Goal: Task Accomplishment & Management: Manage account settings

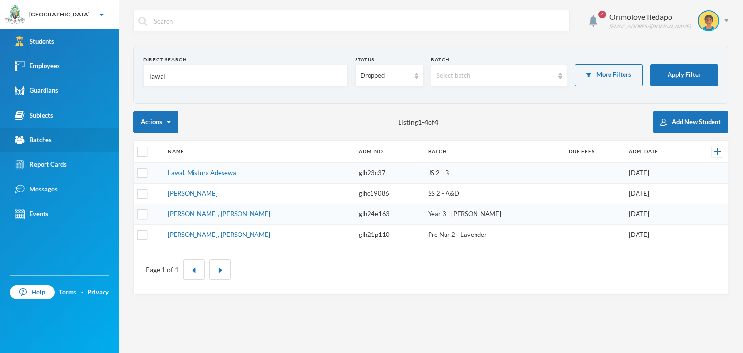
click at [51, 139] on div "Batches" at bounding box center [33, 140] width 37 height 10
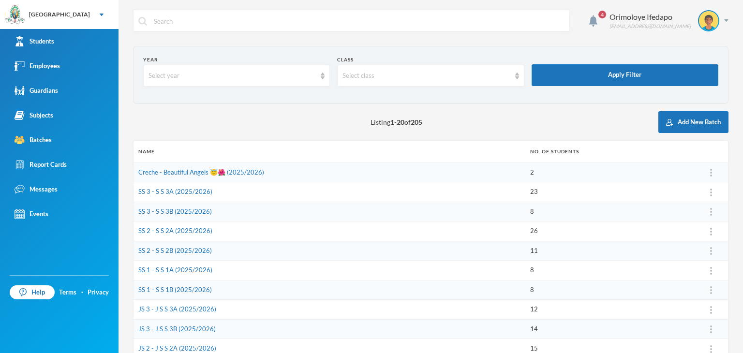
click at [271, 23] on input "text" at bounding box center [358, 21] width 411 height 22
type input "j"
click at [73, 62] on link "Employees" at bounding box center [59, 66] width 118 height 25
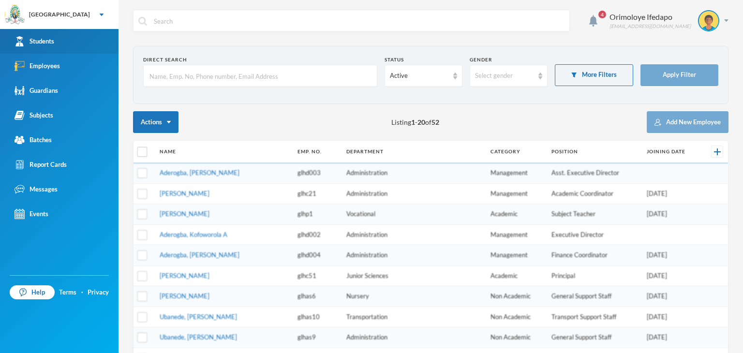
click at [56, 40] on link "Students" at bounding box center [59, 41] width 118 height 25
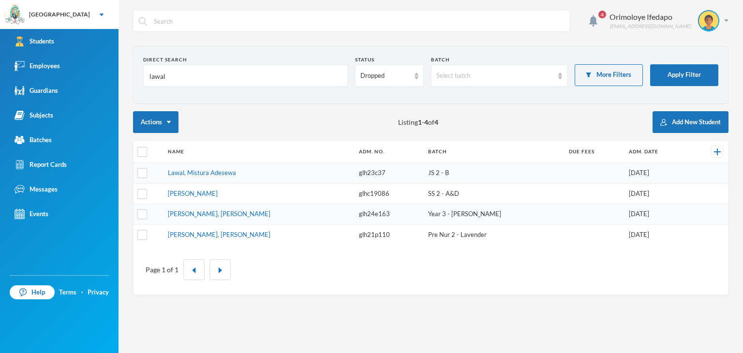
click at [240, 23] on input "text" at bounding box center [358, 21] width 411 height 22
type input "[PERSON_NAME]"
click at [169, 19] on input "[PERSON_NAME]" at bounding box center [358, 21] width 411 height 22
drag, startPoint x: 173, startPoint y: 75, endPoint x: 136, endPoint y: 75, distance: 36.3
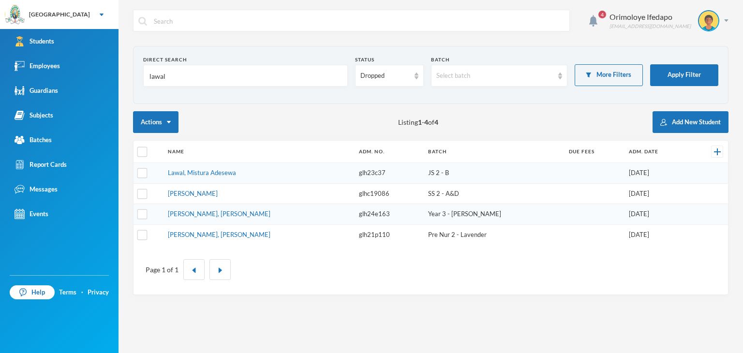
click at [136, 75] on section "Direct Search lawal Status Dropped Batch Select batch More Filters Apply Filter" at bounding box center [430, 75] width 595 height 58
paste input "[PERSON_NAME]"
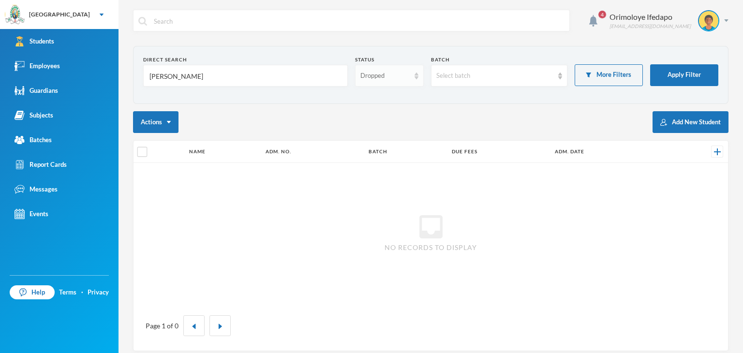
type input "[PERSON_NAME]"
click at [390, 73] on div "Dropped" at bounding box center [384, 76] width 49 height 10
click at [378, 99] on span "Enrolled" at bounding box center [371, 97] width 26 height 8
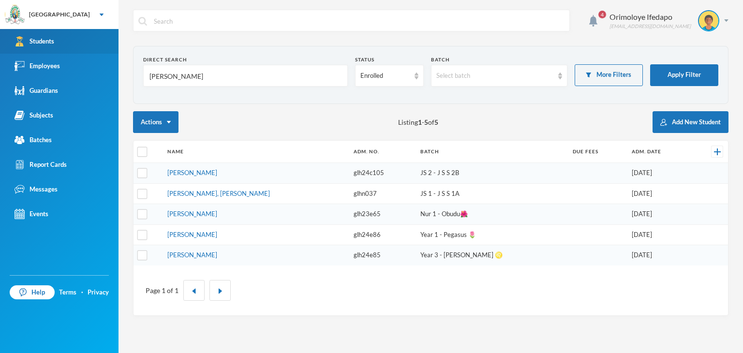
click at [52, 47] on link "Students" at bounding box center [59, 41] width 118 height 25
click at [178, 74] on input "[PERSON_NAME]" at bounding box center [245, 76] width 194 height 22
click at [65, 40] on link "Students" at bounding box center [59, 41] width 118 height 25
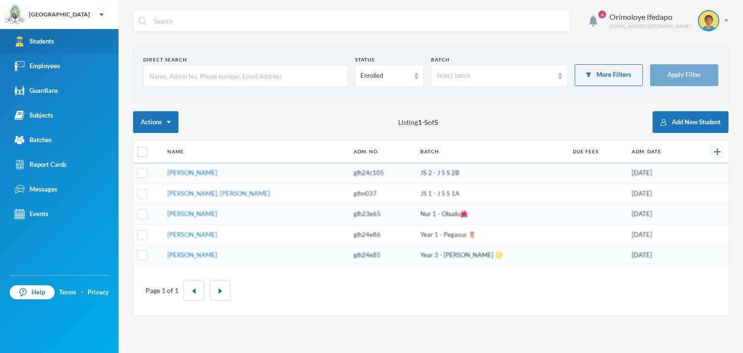
click at [65, 40] on link "Students" at bounding box center [59, 41] width 118 height 25
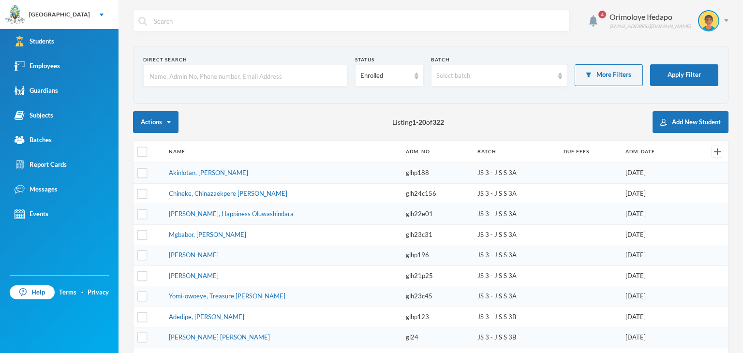
click at [211, 82] on input "text" at bounding box center [245, 76] width 194 height 22
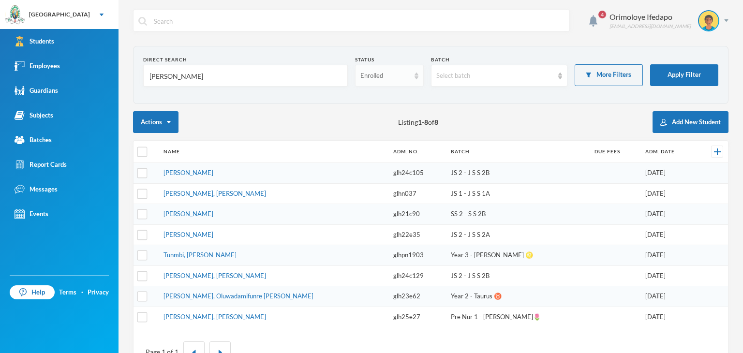
type input "[PERSON_NAME]"
click at [376, 77] on div "Enrolled" at bounding box center [384, 76] width 49 height 10
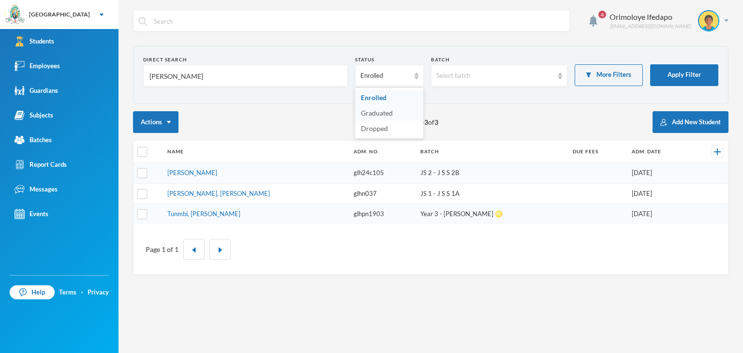
click at [380, 111] on span "Graduated" at bounding box center [377, 113] width 32 height 8
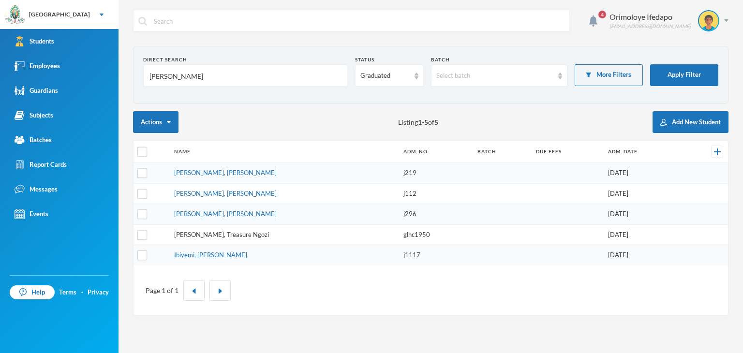
click at [227, 234] on link "[PERSON_NAME], Treasure Ngozi" at bounding box center [221, 235] width 95 height 8
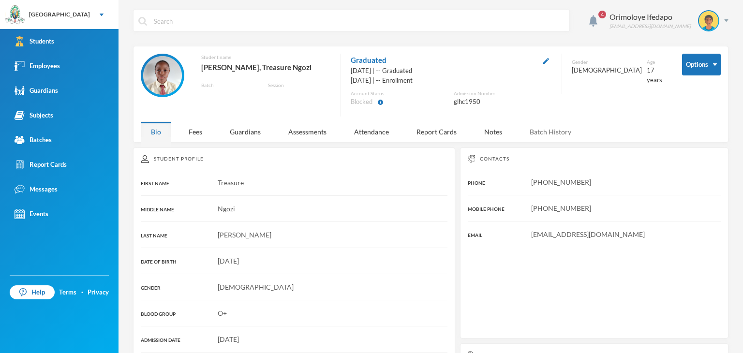
click at [529, 131] on div "Batch History" at bounding box center [550, 131] width 62 height 21
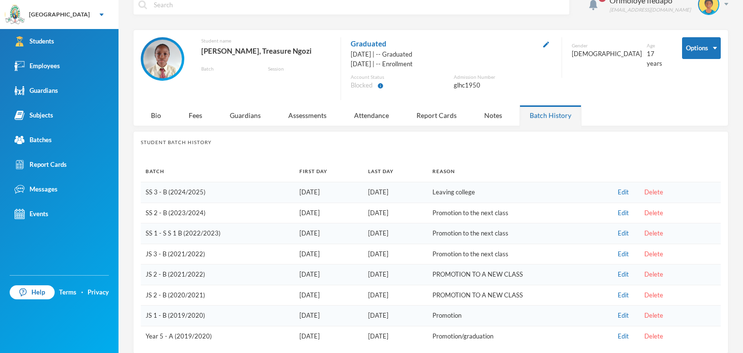
scroll to position [26, 0]
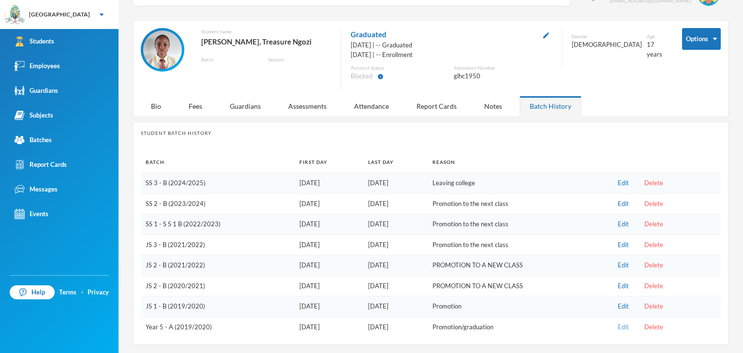
click at [620, 327] on button "Edit" at bounding box center [623, 327] width 17 height 11
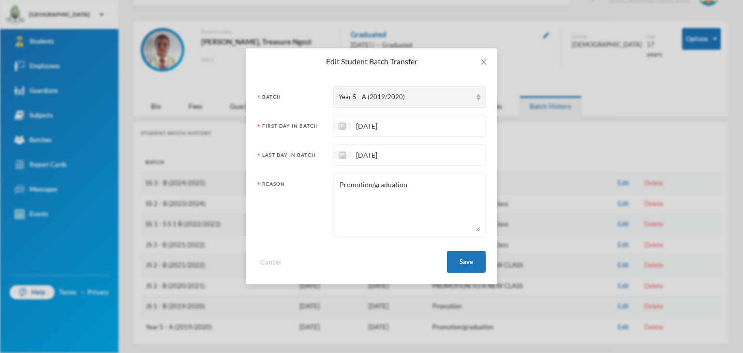
click at [381, 190] on textarea "Promotion/graduation" at bounding box center [409, 204] width 142 height 53
type textarea "Graduation"
click at [471, 264] on button "Save" at bounding box center [466, 262] width 39 height 22
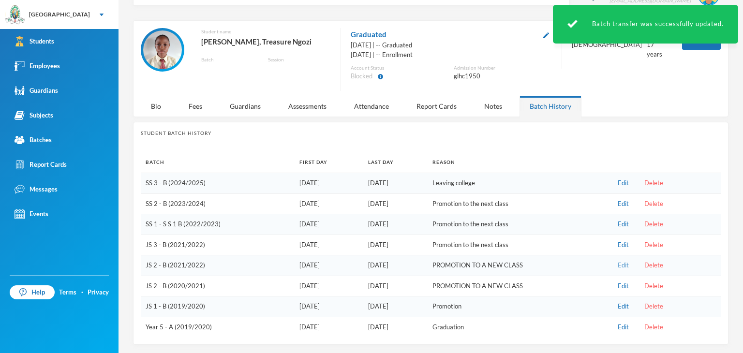
click at [621, 261] on button "Edit" at bounding box center [623, 265] width 17 height 11
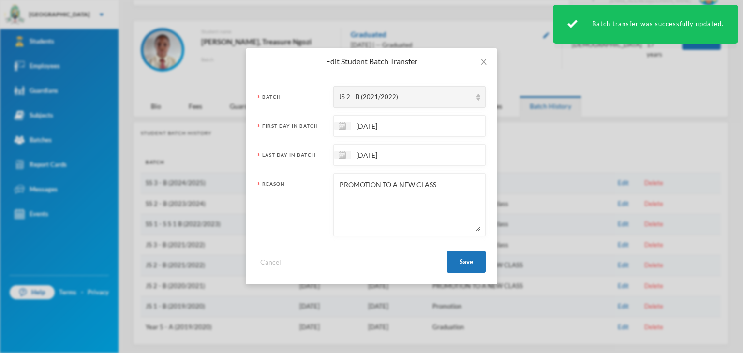
click at [400, 180] on textarea "PROMOTION TO A NEW CLASS" at bounding box center [409, 204] width 142 height 53
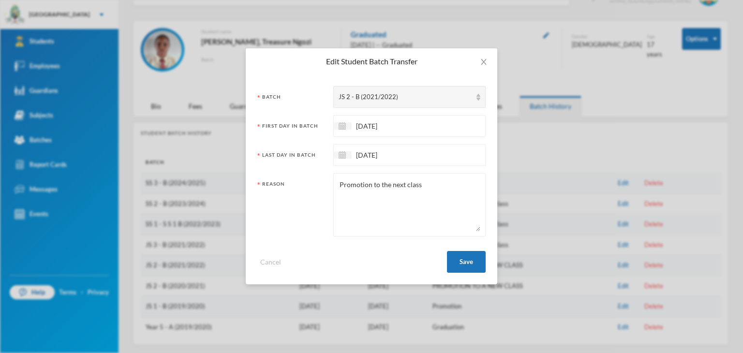
click at [385, 188] on textarea "Promotion to the next class" at bounding box center [409, 204] width 142 height 53
type textarea "Promotion to the next class"
click at [479, 256] on button "Save" at bounding box center [466, 262] width 39 height 22
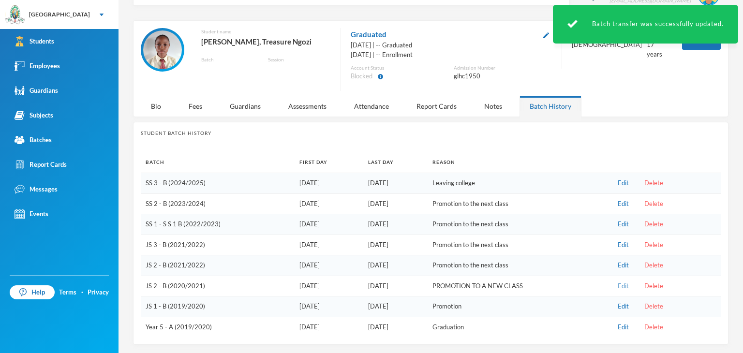
click at [620, 287] on button "Edit" at bounding box center [623, 286] width 17 height 11
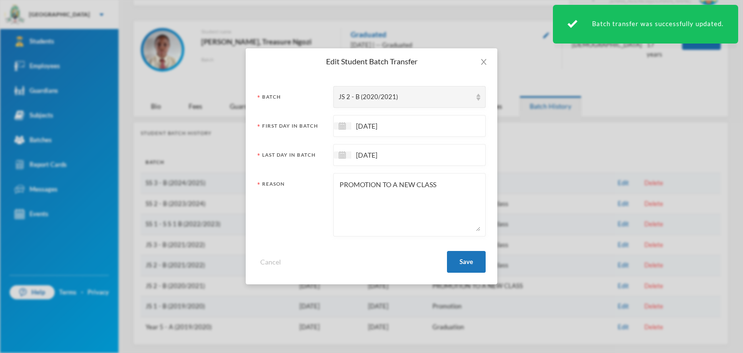
click at [353, 178] on textarea "PROMOTION TO A NEW CLASS" at bounding box center [409, 204] width 142 height 53
paste textarea "romotion to the next class"
type textarea "Promotion to the next class"
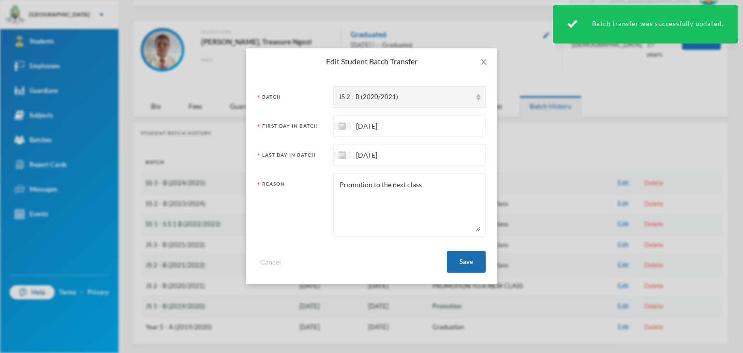
click at [462, 265] on button "Save" at bounding box center [466, 262] width 39 height 22
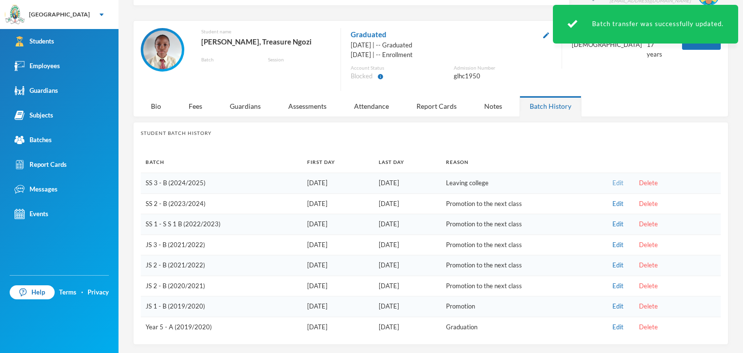
click at [613, 184] on button "Edit" at bounding box center [617, 183] width 17 height 11
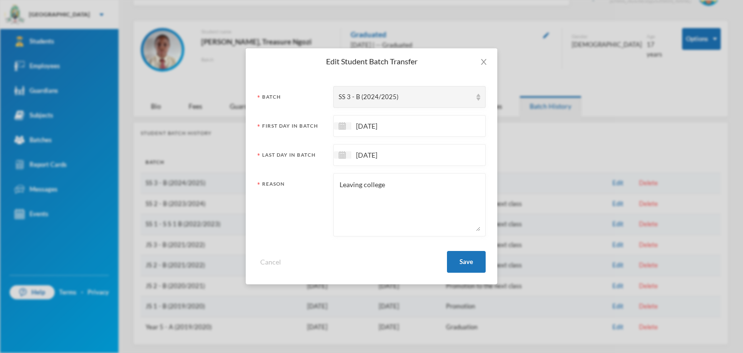
click at [387, 189] on textarea "Leaving college" at bounding box center [409, 204] width 142 height 53
click at [386, 188] on textarea "Leaving college" at bounding box center [409, 204] width 142 height 53
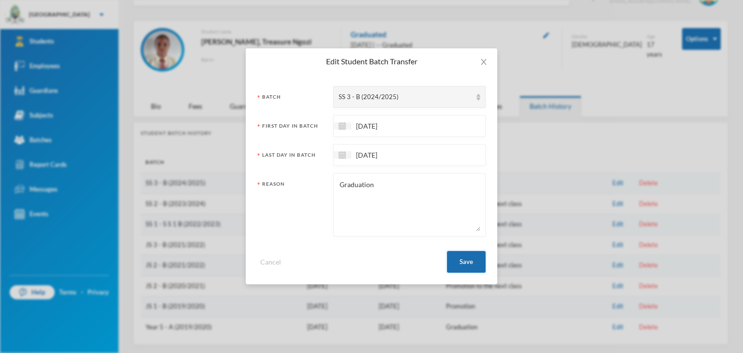
type textarea "Graduation"
click at [471, 264] on button "Save" at bounding box center [466, 262] width 39 height 22
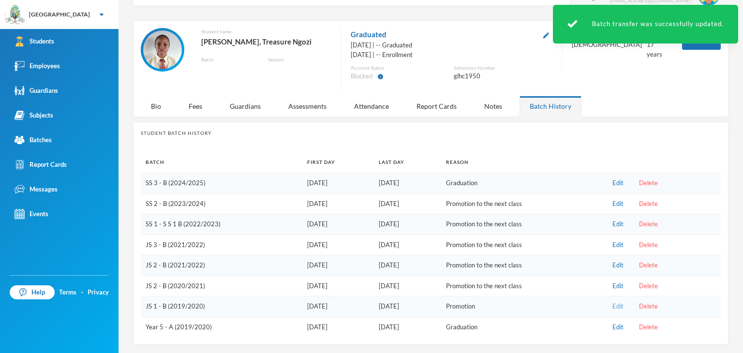
click at [618, 306] on button "Edit" at bounding box center [617, 306] width 17 height 11
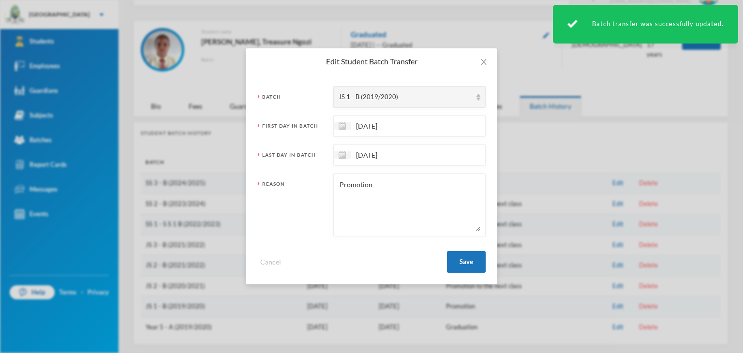
click at [402, 188] on textarea "Promotion" at bounding box center [409, 204] width 142 height 53
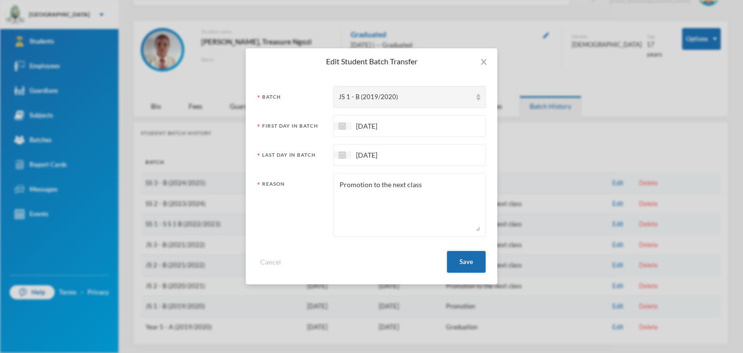
type textarea "Promotion to the next class"
click at [464, 259] on button "Save" at bounding box center [466, 262] width 39 height 22
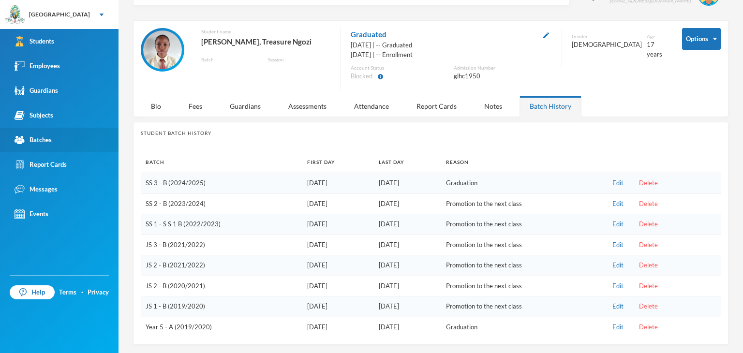
click at [44, 138] on div "Batches" at bounding box center [33, 140] width 37 height 10
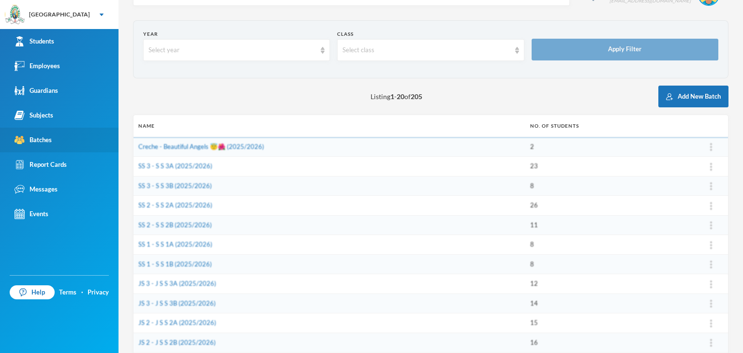
click at [44, 138] on div "Batches" at bounding box center [33, 140] width 37 height 10
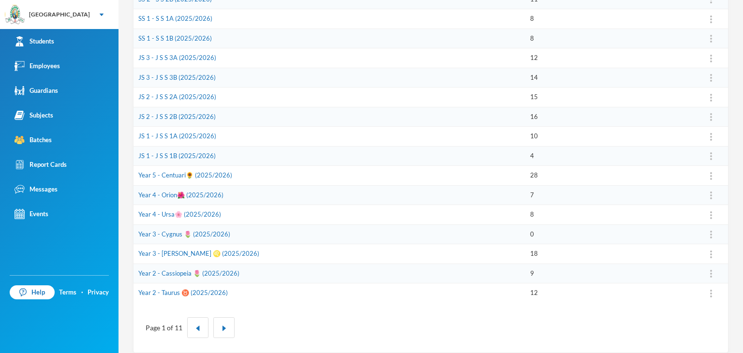
scroll to position [259, 0]
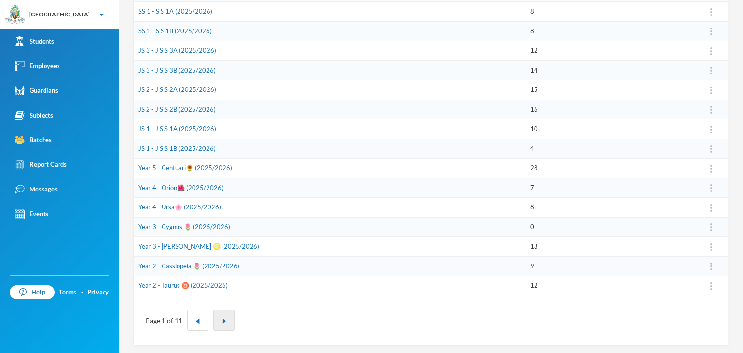
click at [221, 320] on img "button" at bounding box center [224, 321] width 6 height 6
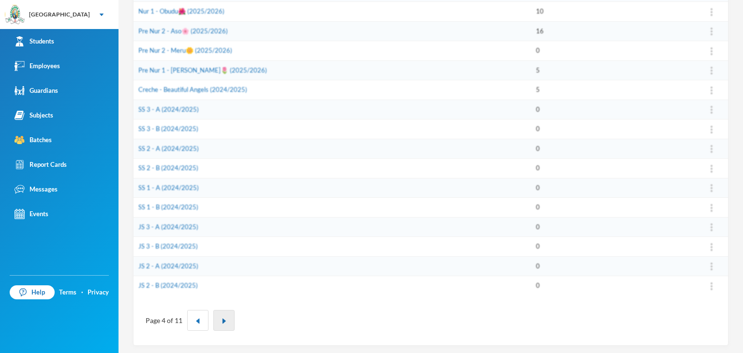
click at [221, 320] on img "button" at bounding box center [224, 321] width 6 height 6
click at [222, 320] on img "button" at bounding box center [224, 321] width 6 height 6
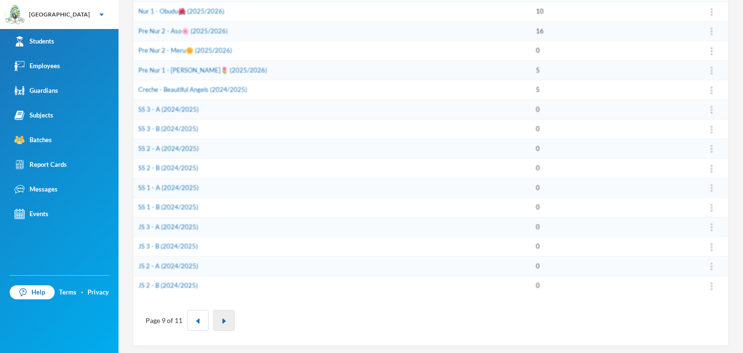
click at [222, 320] on img "button" at bounding box center [224, 321] width 6 height 6
click at [222, 320] on button "button" at bounding box center [223, 320] width 21 height 21
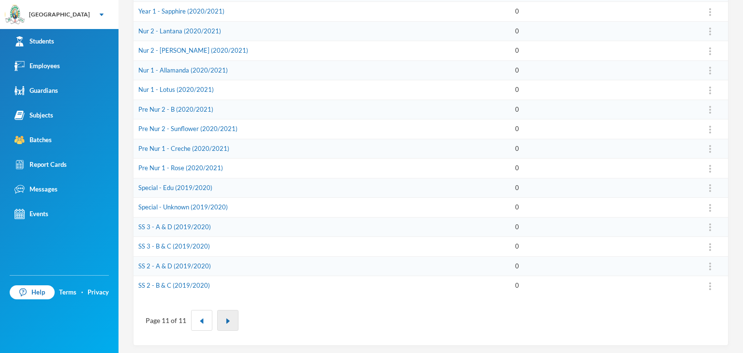
scroll to position [0, 0]
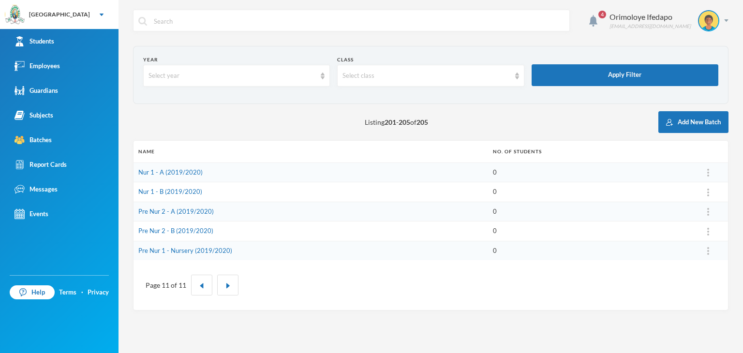
drag, startPoint x: 184, startPoint y: 195, endPoint x: 441, endPoint y: 44, distance: 297.8
click at [441, 44] on div "4 Orimoloye Ifedapo [EMAIL_ADDRESS][DOMAIN_NAME]" at bounding box center [430, 28] width 595 height 36
